Goal: Check status: Check status

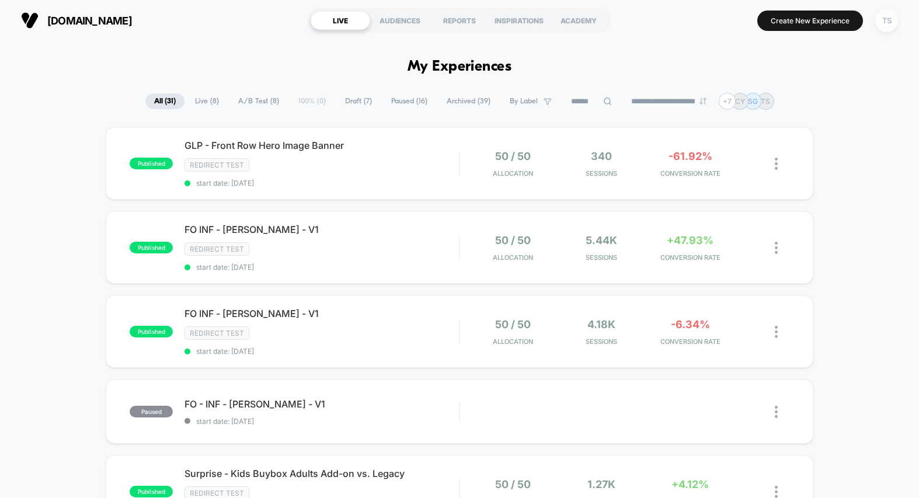
click at [890, 24] on div "TS" at bounding box center [887, 20] width 23 height 23
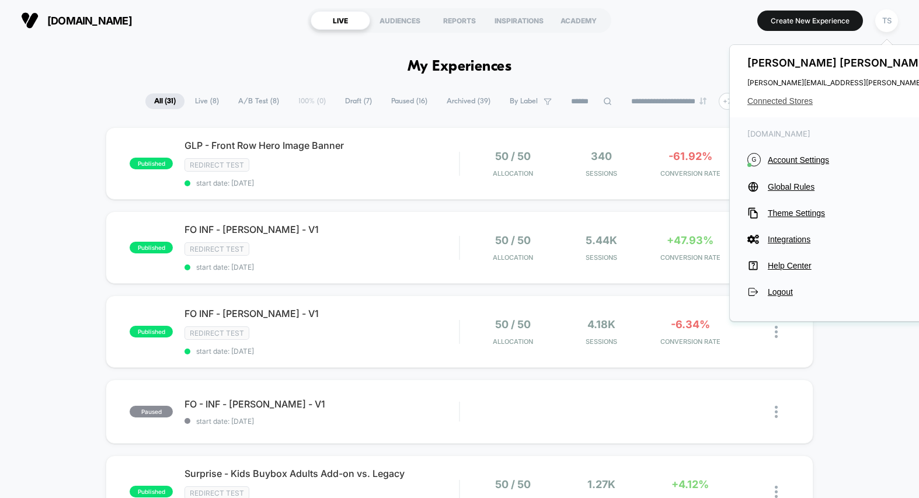
click at [782, 104] on span "Connected Stores" at bounding box center [864, 100] width 232 height 9
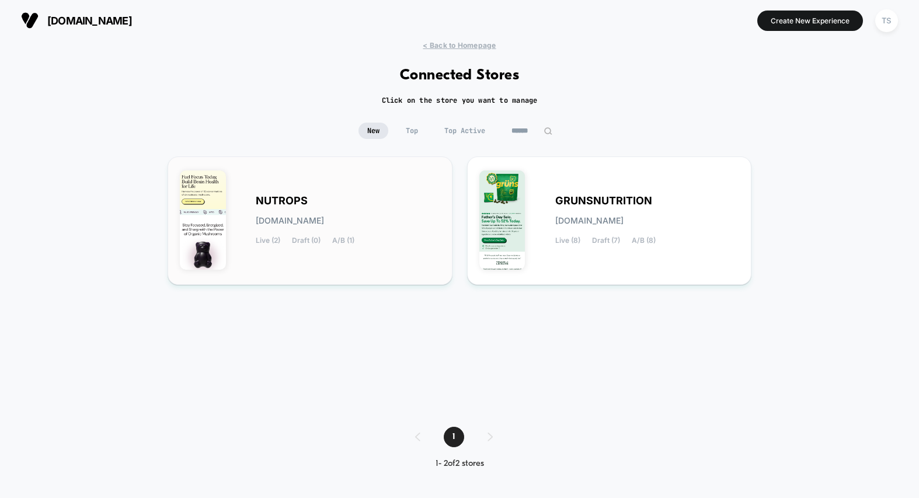
click at [329, 206] on div "NUTROPS [DOMAIN_NAME] Live (2) Draft (0) A/B (1)" at bounding box center [348, 221] width 185 height 48
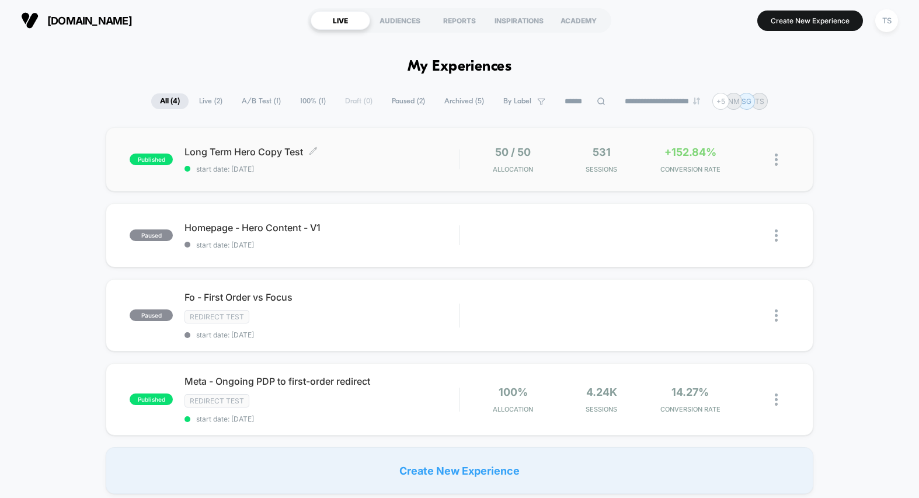
click at [364, 165] on span "start date: [DATE]" at bounding box center [322, 169] width 275 height 9
click at [888, 23] on div "TS" at bounding box center [887, 20] width 23 height 23
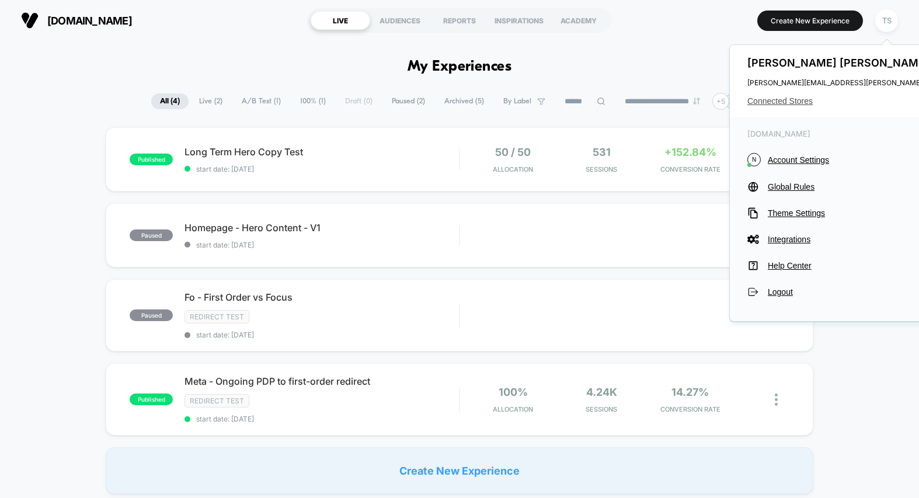
click at [786, 98] on span "Connected Stores" at bounding box center [864, 100] width 232 height 9
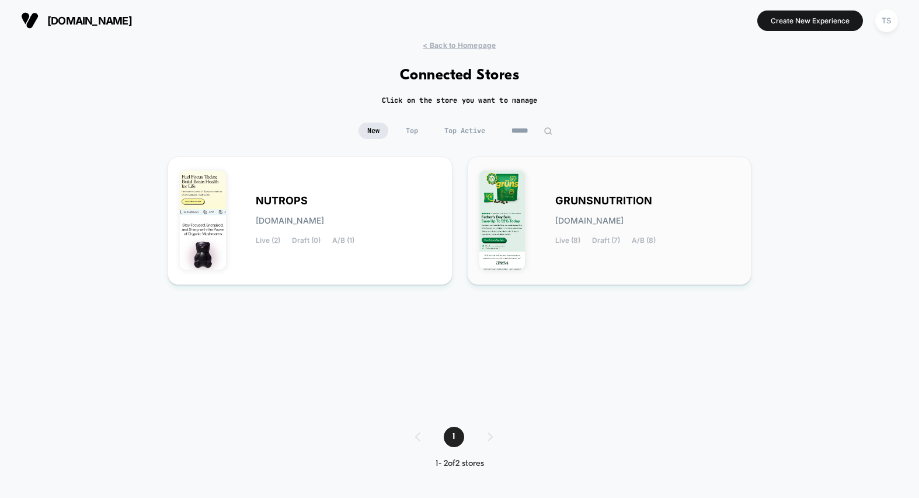
click at [616, 181] on div "GRUNSNUTRITION [DOMAIN_NAME] Live (8) Draft (7) A/B (8)" at bounding box center [610, 221] width 261 height 104
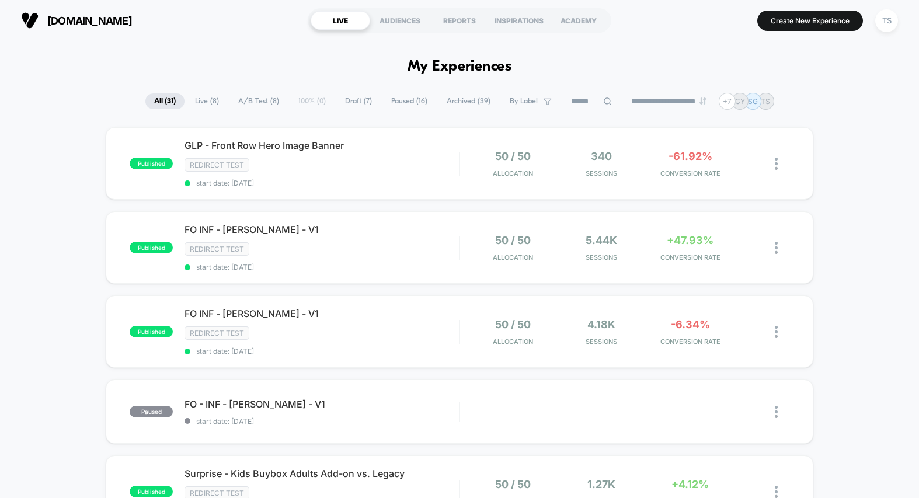
click at [199, 101] on span "Live ( 8 )" at bounding box center [206, 101] width 41 height 16
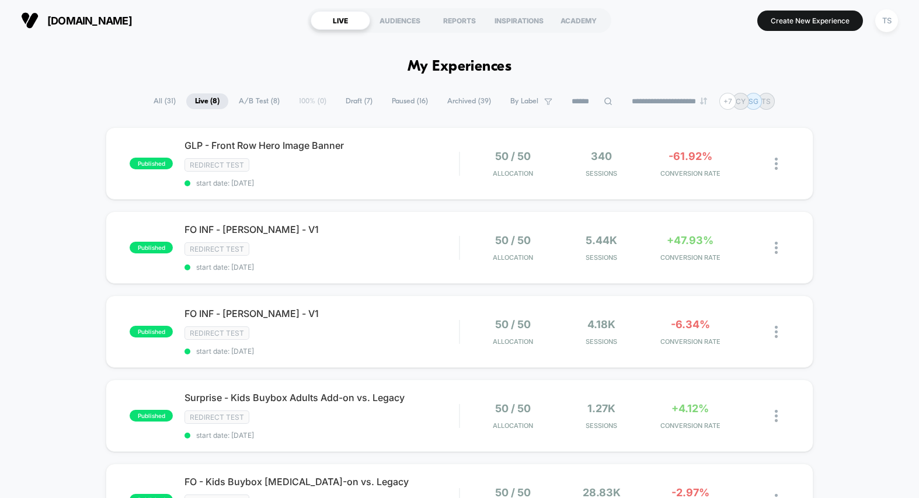
click at [158, 102] on span "All ( 31 )" at bounding box center [165, 101] width 40 height 16
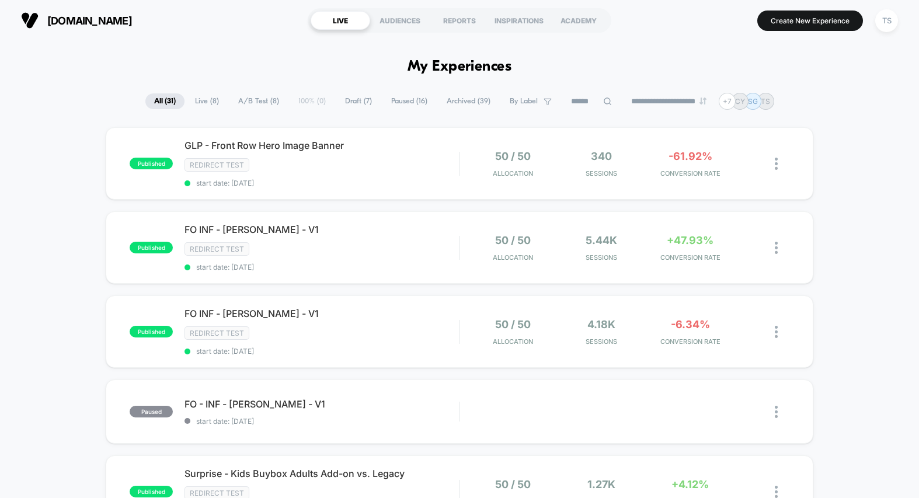
click at [202, 96] on span "Live ( 8 )" at bounding box center [206, 101] width 41 height 16
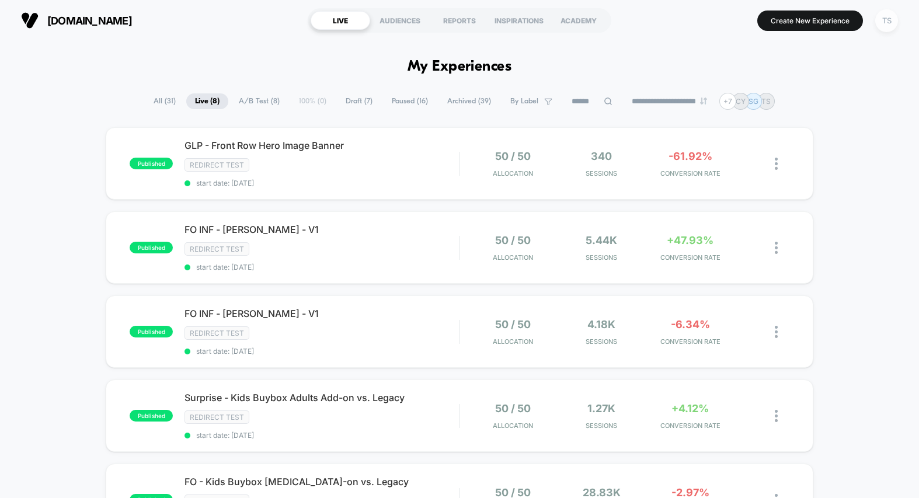
click at [891, 22] on div "TS" at bounding box center [887, 20] width 23 height 23
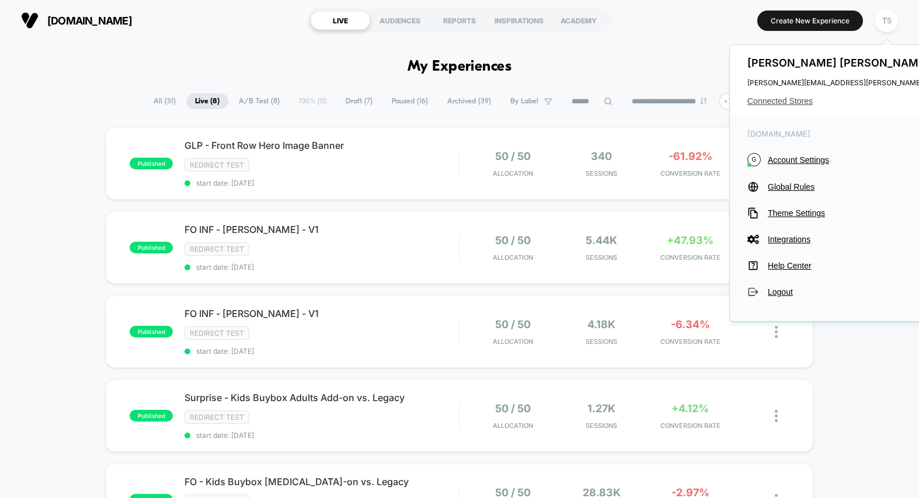
click at [775, 101] on span "Connected Stores" at bounding box center [864, 100] width 232 height 9
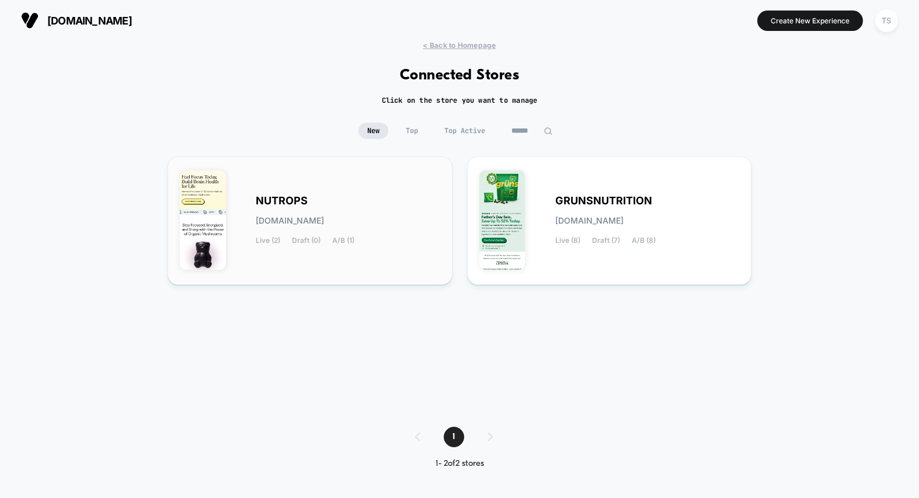
click at [368, 185] on div "NUTROPS [DOMAIN_NAME] Live (2) Draft (0) A/B (1)" at bounding box center [310, 221] width 261 height 104
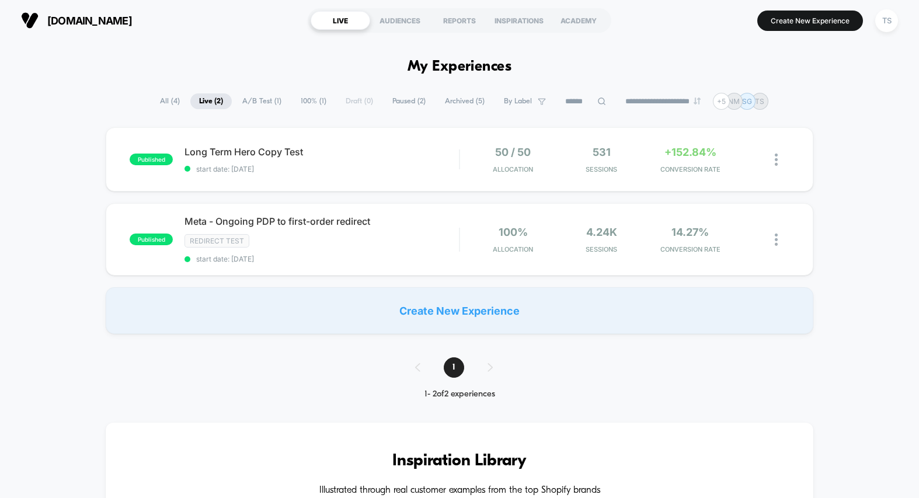
click at [243, 101] on span "A/B Test ( 1 )" at bounding box center [262, 101] width 57 height 16
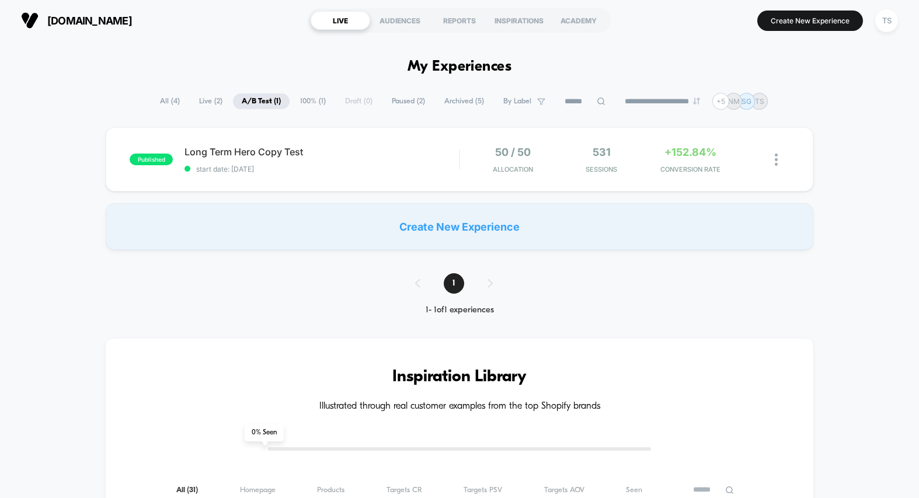
click at [393, 106] on span "Paused ( 2 )" at bounding box center [408, 101] width 51 height 16
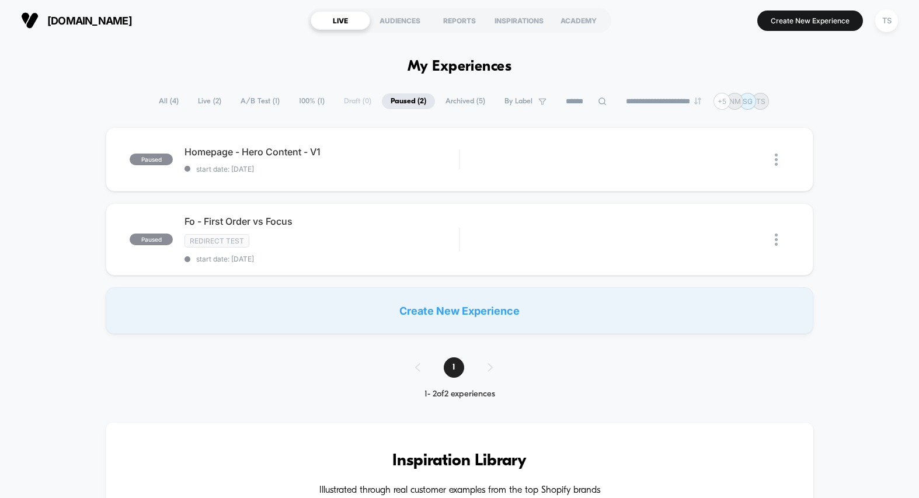
click at [246, 97] on span "A/B Test ( 1 )" at bounding box center [260, 101] width 57 height 16
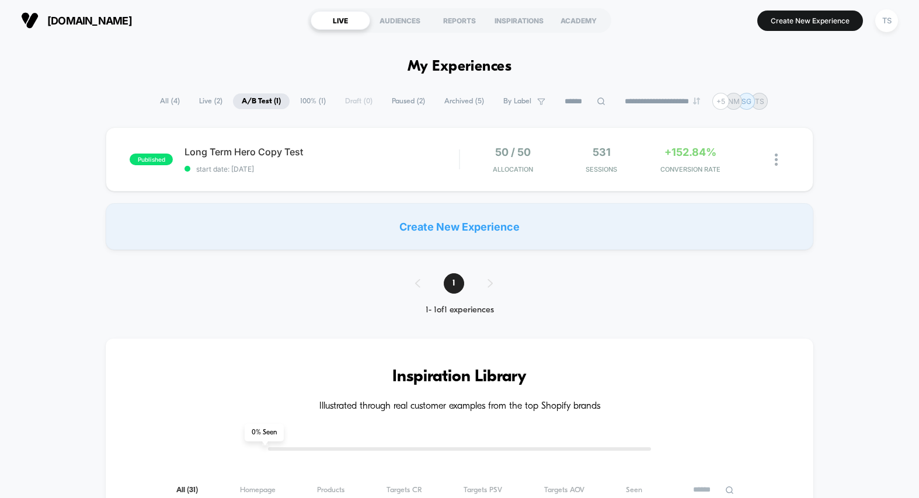
click at [92, 175] on div "published Long Term Hero Copy Test start date: [DATE] 50 / 50 Allocation 531 Se…" at bounding box center [459, 188] width 919 height 123
click at [165, 100] on span "All ( 4 )" at bounding box center [169, 101] width 37 height 16
